Goal: Information Seeking & Learning: Find specific fact

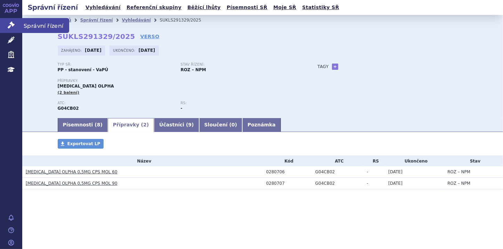
click at [11, 29] on link "Správní řízení" at bounding box center [11, 25] width 22 height 15
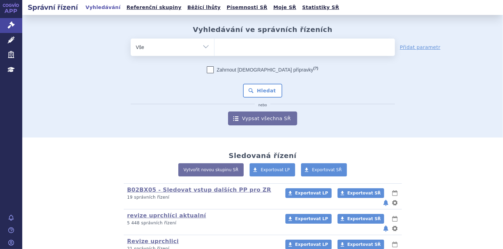
click at [238, 51] on ul at bounding box center [304, 46] width 180 height 15
click at [214, 51] on select at bounding box center [214, 46] width 0 height 17
paste input "0212523"
type input "0212523"
select select "0212523"
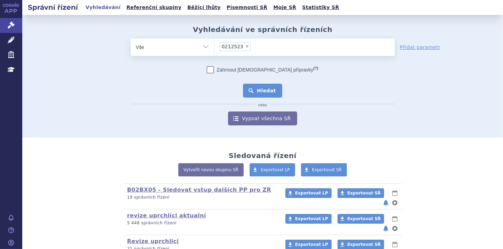
click at [255, 91] on button "Hledat" at bounding box center [262, 91] width 39 height 14
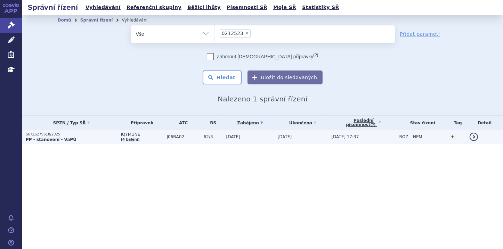
click at [37, 138] on strong "PP - stanovení - VaPÚ" at bounding box center [51, 139] width 51 height 5
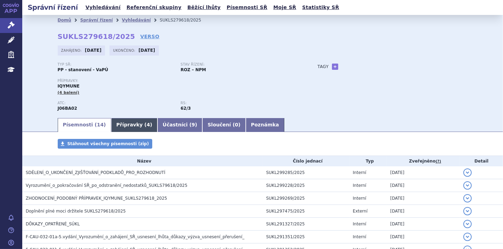
click at [111, 124] on link "Přípravky ( 4 )" at bounding box center [134, 125] width 46 height 14
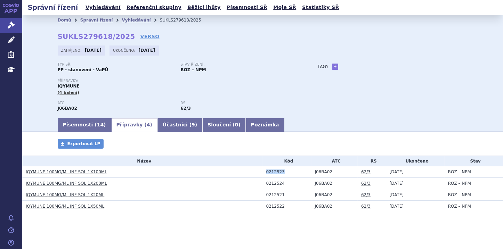
drag, startPoint x: 263, startPoint y: 175, endPoint x: 283, endPoint y: 174, distance: 20.2
click at [283, 174] on td "0212523" at bounding box center [287, 171] width 49 height 11
copy div "0212523"
click at [73, 125] on link "Písemnosti ( 14 )" at bounding box center [84, 125] width 53 height 14
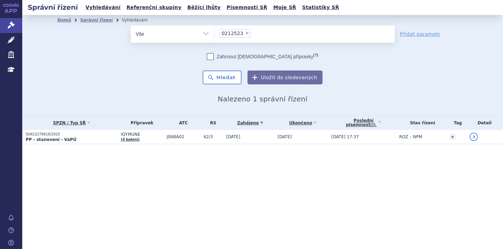
click at [245, 33] on span "×" at bounding box center [247, 33] width 4 height 4
click at [214, 33] on select "0212523" at bounding box center [214, 33] width 0 height 17
select select
type input "0277761"
select select "0277761"
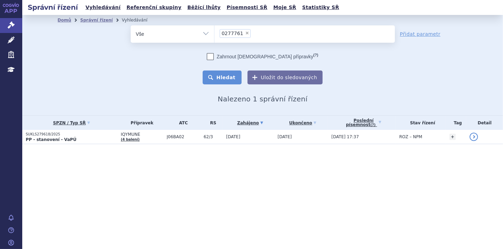
click at [240, 77] on button "Hledat" at bounding box center [222, 78] width 39 height 14
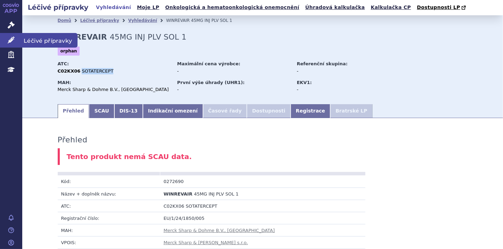
scroll to position [361, 0]
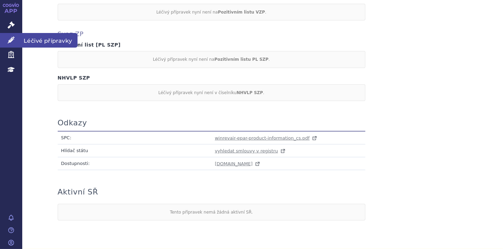
click at [14, 40] on icon at bounding box center [11, 39] width 7 height 7
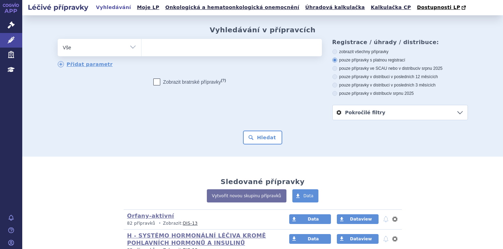
click at [150, 47] on ul at bounding box center [231, 46] width 180 height 15
click at [141, 47] on select at bounding box center [141, 47] width 0 height 17
paste input "0212523"
type input "0212523"
select select "0212523"
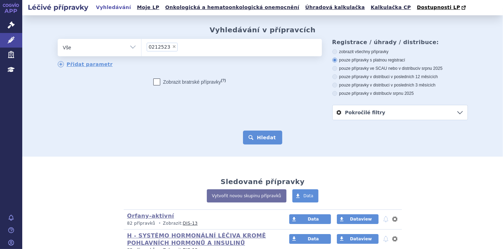
click at [264, 137] on button "Hledat" at bounding box center [262, 138] width 39 height 14
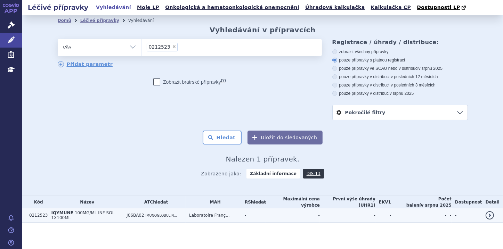
click at [65, 214] on span "IQYMUNE" at bounding box center [62, 213] width 22 height 5
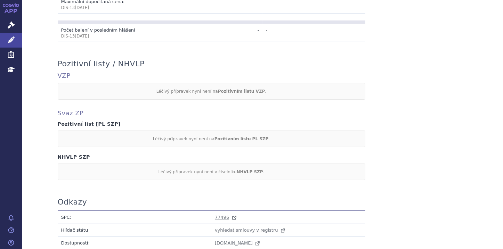
scroll to position [306, 0]
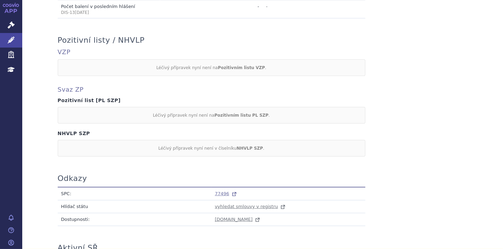
click at [216, 192] on span "77496" at bounding box center [222, 193] width 14 height 5
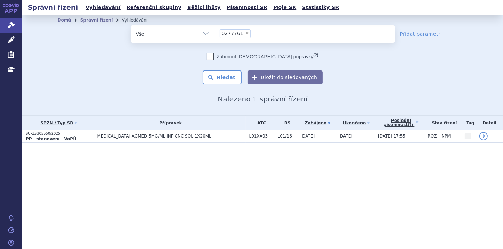
click at [46, 144] on section "Domů Správní řízení Vyhledávání Vyhledávání ve správních řízeních odstranit Vše" at bounding box center [262, 93] width 480 height 156
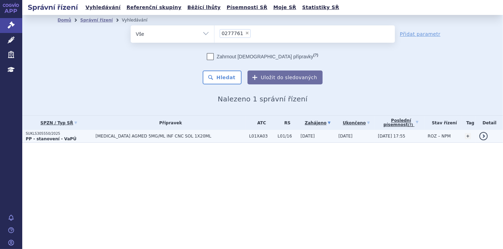
click at [45, 138] on strong "PP - stanovení - VaPÚ" at bounding box center [51, 139] width 51 height 5
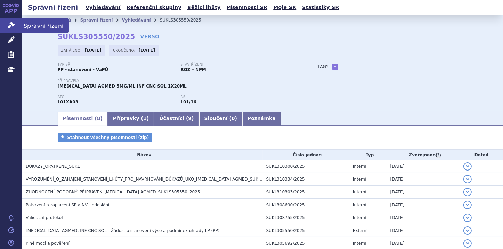
click at [11, 26] on icon at bounding box center [11, 25] width 7 height 7
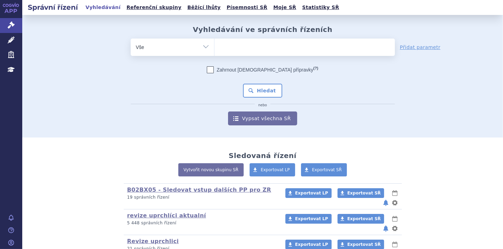
click at [222, 47] on ul at bounding box center [304, 46] width 180 height 15
click at [214, 47] on select at bounding box center [214, 46] width 0 height 17
paste input "0187543"
type input "0187543"
select select "0187543"
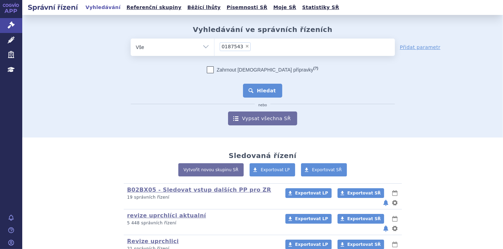
click at [263, 88] on button "Hledat" at bounding box center [262, 91] width 39 height 14
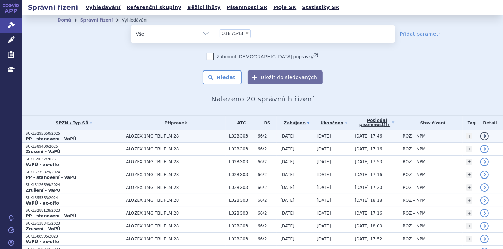
click at [52, 140] on strong "PP - stanovení - VaPÚ" at bounding box center [51, 139] width 51 height 5
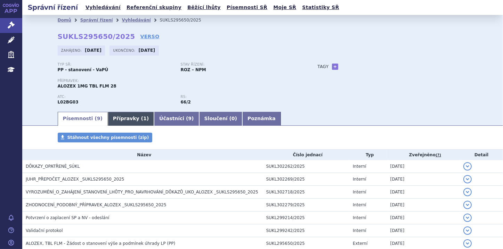
click at [120, 118] on link "Přípravky ( 1 )" at bounding box center [131, 119] width 46 height 14
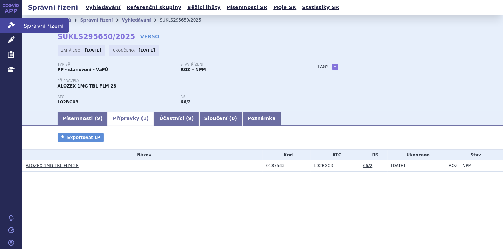
click at [10, 25] on icon at bounding box center [11, 25] width 7 height 7
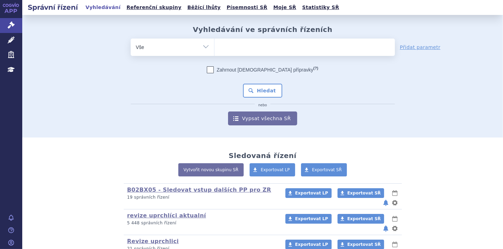
click at [230, 47] on ul at bounding box center [304, 46] width 180 height 15
click at [214, 47] on select at bounding box center [214, 46] width 0 height 17
paste input "0285670"
type input "0285670"
select select "0285670"
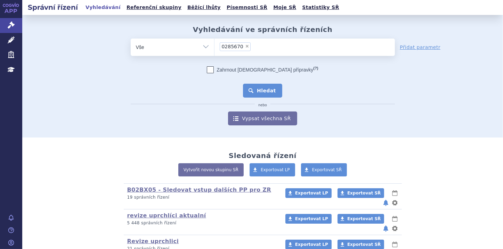
click at [276, 89] on button "Hledat" at bounding box center [262, 91] width 39 height 14
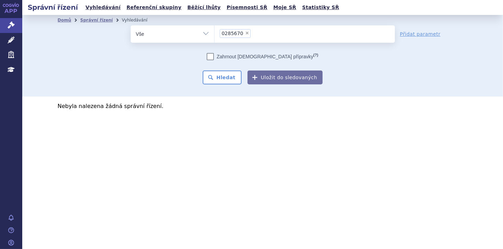
click at [245, 35] on span "×" at bounding box center [247, 33] width 4 height 4
click at [214, 35] on select "0285670" at bounding box center [214, 33] width 0 height 17
select select
click at [224, 33] on ul at bounding box center [304, 32] width 180 height 15
click at [214, 33] on select "0285670" at bounding box center [214, 33] width 0 height 17
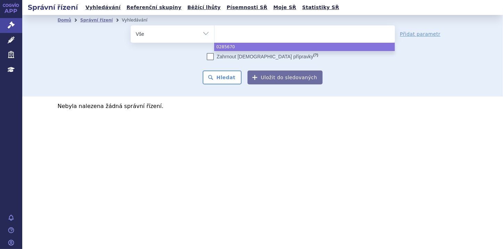
paste input "0285671"
type input "0285671"
select select "0285671"
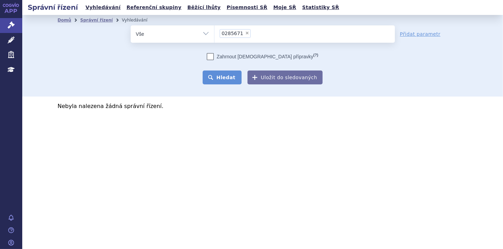
click at [229, 75] on button "Hledat" at bounding box center [222, 78] width 39 height 14
click at [240, 33] on li "× 0285671" at bounding box center [235, 33] width 31 height 9
click at [214, 33] on select "0285671" at bounding box center [214, 33] width 0 height 17
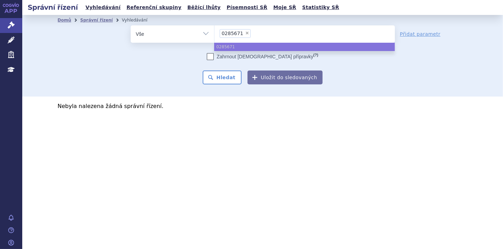
click at [245, 32] on span "×" at bounding box center [247, 33] width 4 height 4
click at [214, 32] on select "0285671" at bounding box center [214, 33] width 0 height 17
select select
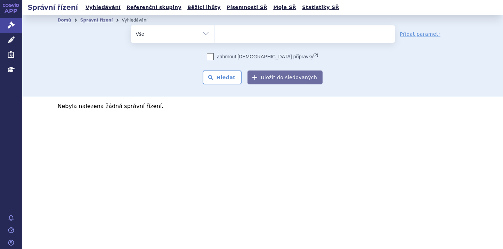
type input "0285672"
select select "0285672"
click at [233, 79] on button "Hledat" at bounding box center [222, 78] width 39 height 14
click at [245, 32] on span "×" at bounding box center [247, 33] width 4 height 4
click at [214, 32] on select "0285672" at bounding box center [214, 33] width 0 height 17
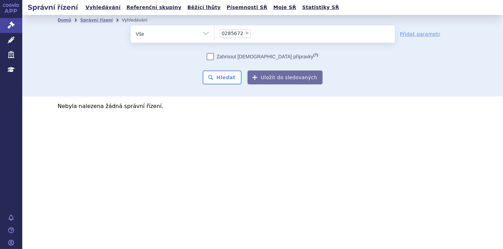
select select
type input "0272570"
select select "0272570"
click at [229, 74] on button "Hledat" at bounding box center [222, 78] width 39 height 14
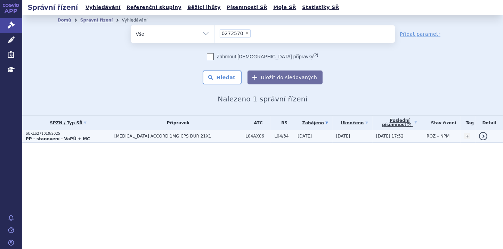
click at [30, 139] on strong "PP - stanovení - VaPÚ + MC" at bounding box center [58, 139] width 64 height 5
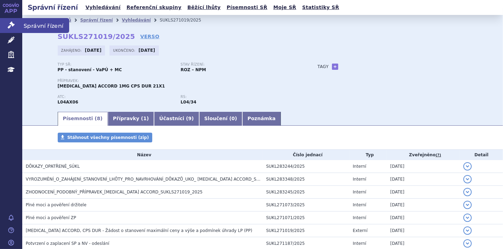
click at [9, 27] on icon at bounding box center [11, 25] width 7 height 7
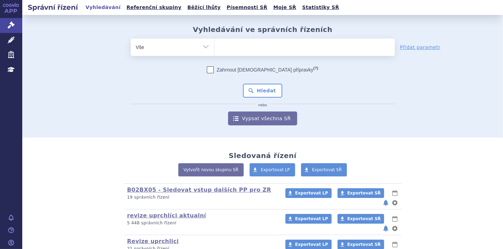
type input "0272570"
select select "0272570"
click at [261, 92] on button "Hledat" at bounding box center [262, 91] width 39 height 14
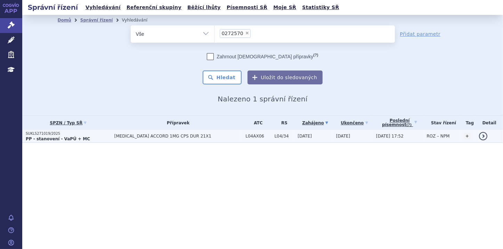
click at [43, 134] on p "SUKLS271019/2025" at bounding box center [68, 133] width 85 height 5
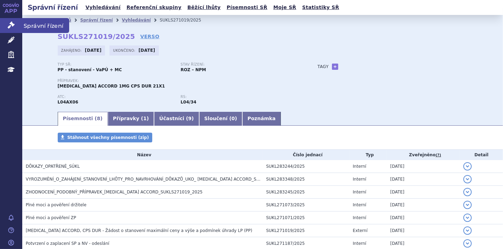
click at [14, 26] on icon at bounding box center [11, 25] width 7 height 7
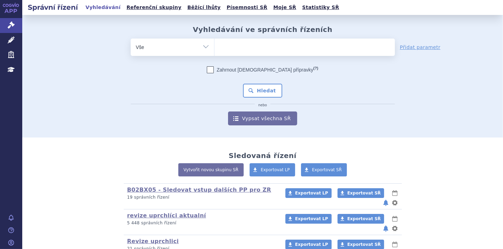
type input "0266789"
select select "0266789"
click at [262, 90] on button "Hledat" at bounding box center [262, 91] width 39 height 14
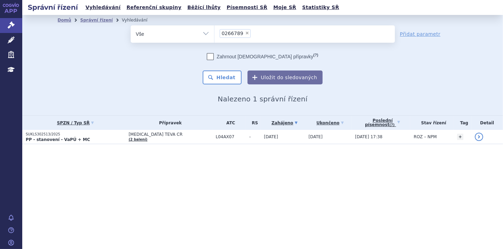
click at [46, 144] on table "SPZN / Typ SŘ Přípravek ATC RS Zahájeno (?) Tag -" at bounding box center [262, 130] width 480 height 28
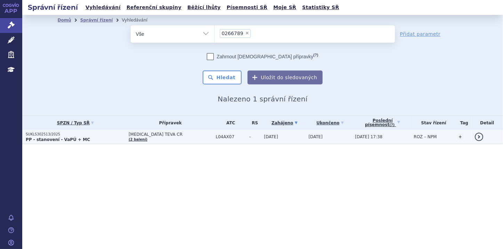
click at [46, 141] on strong "PP - stanovení - VaPÚ + MC" at bounding box center [58, 139] width 64 height 5
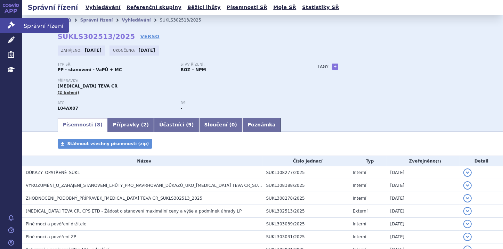
click at [6, 25] on link "Správní řízení" at bounding box center [11, 25] width 22 height 15
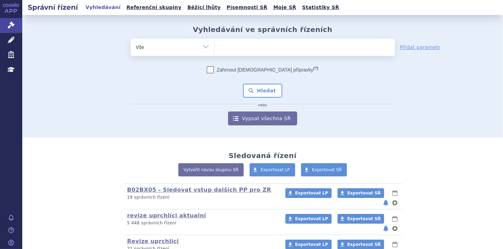
click at [224, 47] on ul at bounding box center [304, 46] width 180 height 15
click at [214, 47] on select at bounding box center [214, 46] width 0 height 17
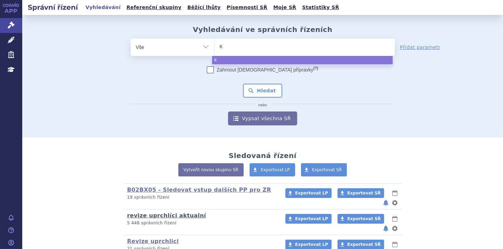
type input "KE"
type input "KEY"
type input "KEYT"
type input "KEYTR"
type input "KEYTRU"
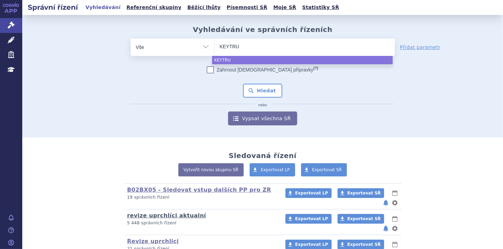
type input "KEYTRUD"
type input "KEYTRUDA"
select select "KEYTRUDA"
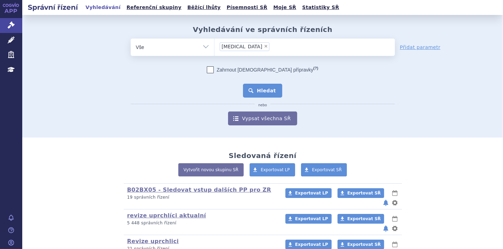
click at [263, 91] on button "Hledat" at bounding box center [262, 91] width 39 height 14
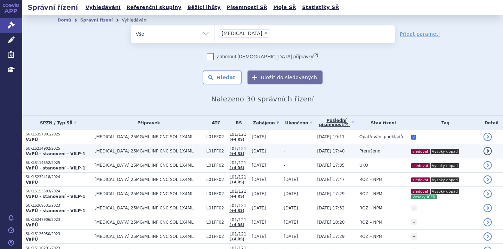
click at [50, 153] on strong "VaPÚ - stanovení - VILP-1" at bounding box center [56, 153] width 60 height 5
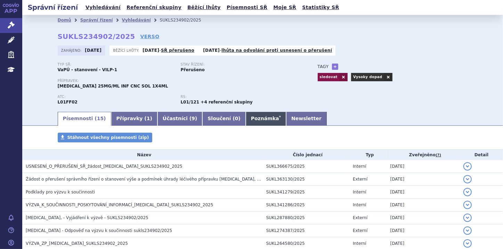
click at [246, 118] on link "Poznámka *" at bounding box center [266, 119] width 40 height 14
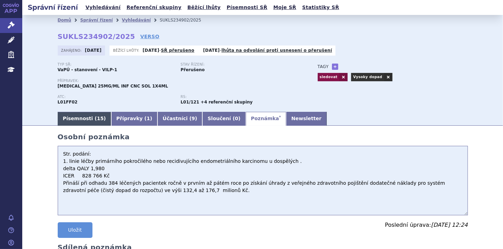
click at [79, 122] on link "Písemnosti ( 15 )" at bounding box center [84, 119] width 53 height 14
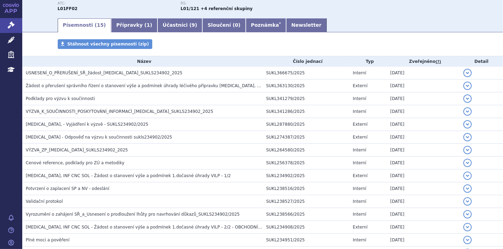
scroll to position [111, 0]
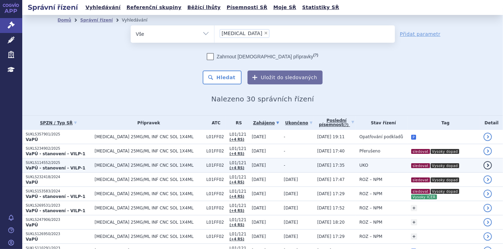
click at [60, 169] on strong "VaPÚ - stanovení - VILP-1" at bounding box center [56, 168] width 60 height 5
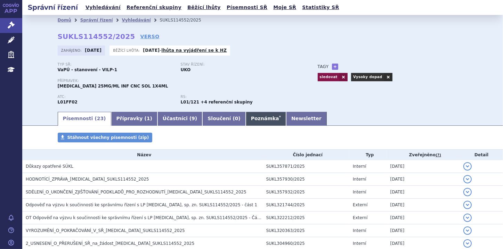
click at [246, 121] on link "Poznámka *" at bounding box center [266, 119] width 40 height 14
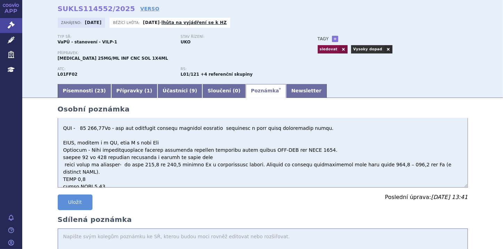
scroll to position [43, 0]
